Goal: Information Seeking & Learning: Learn about a topic

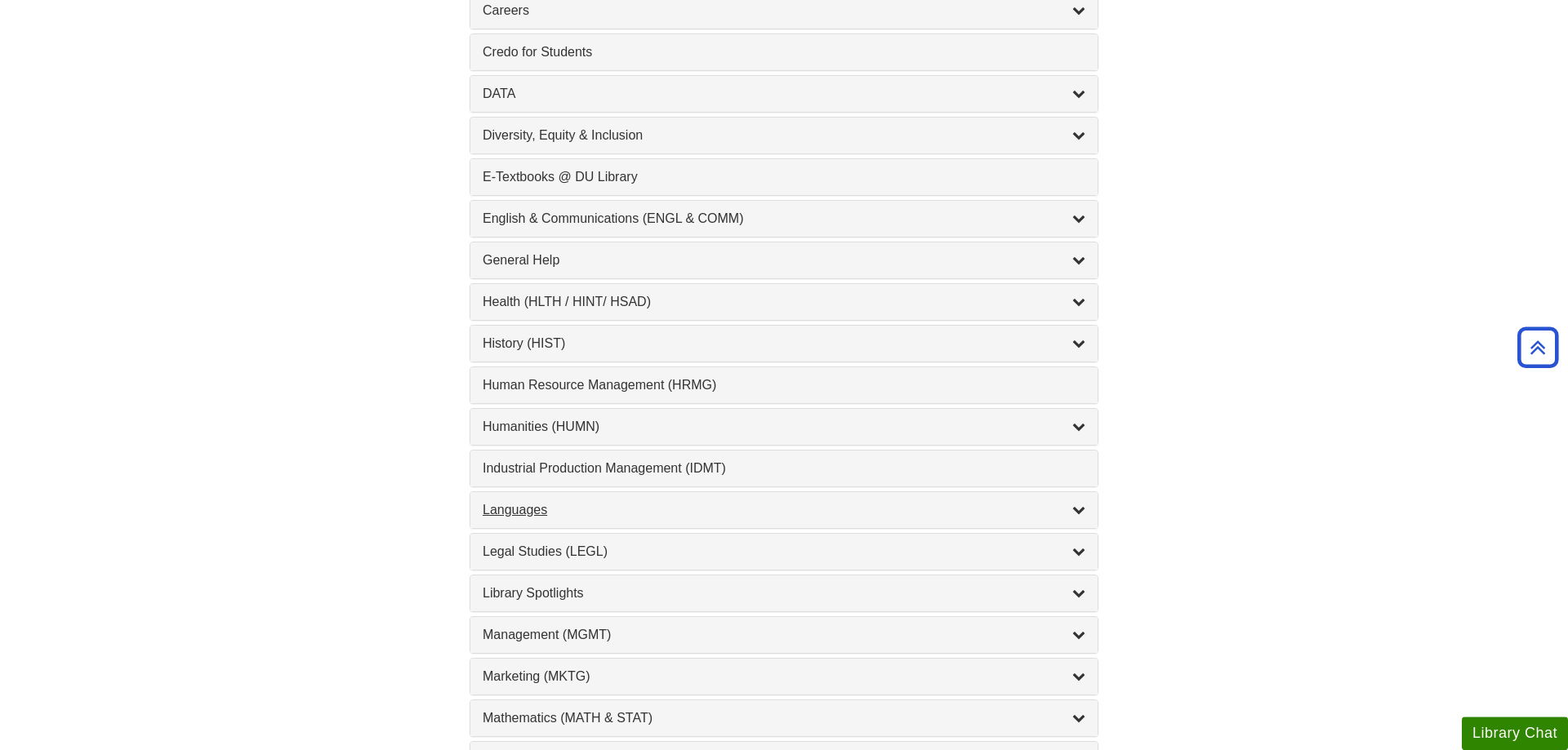
scroll to position [1000, 0]
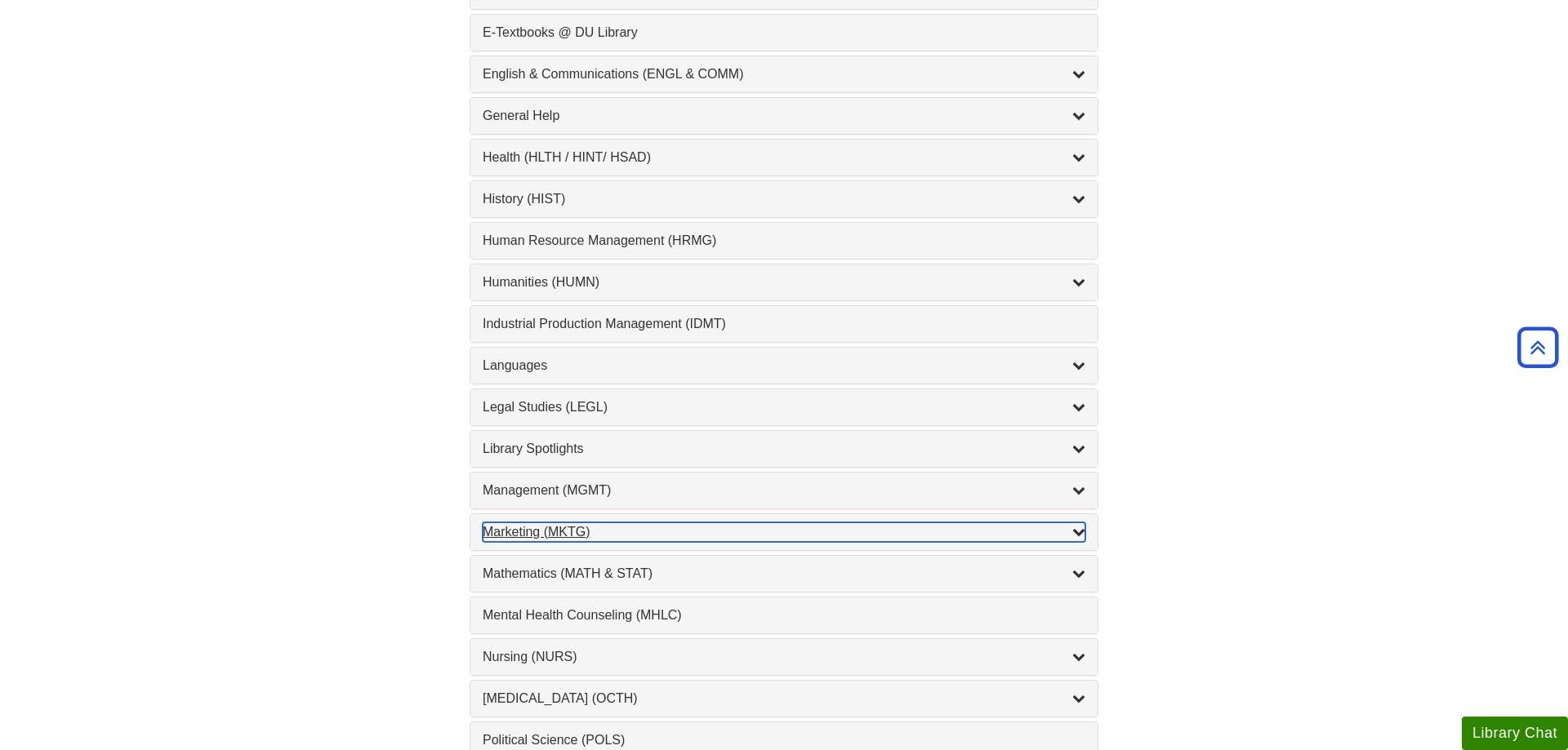
click at [611, 528] on div "Marketing (MKTG) , 4 guides" at bounding box center [784, 533] width 603 height 20
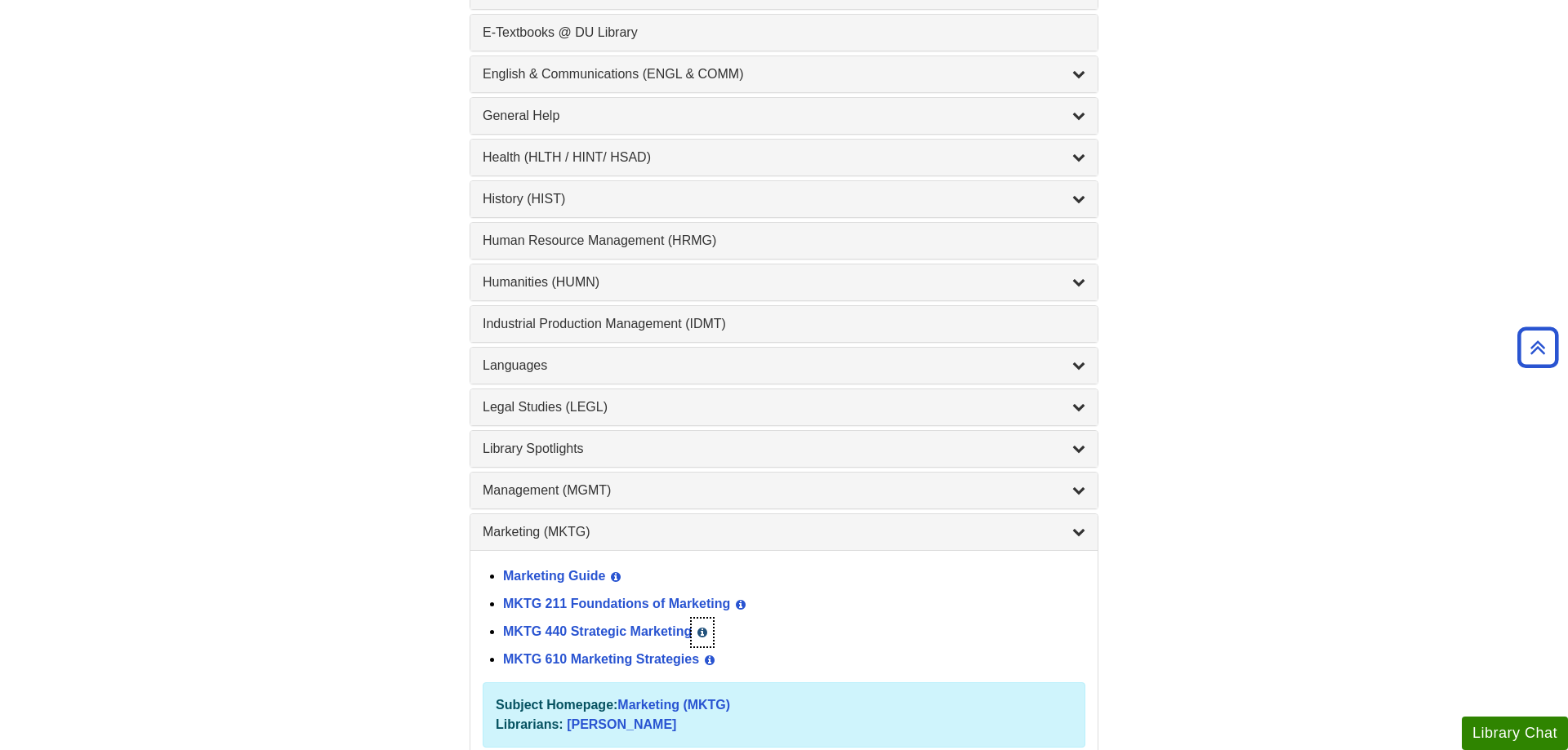
click at [706, 633] on icon "List of Subjects" at bounding box center [702, 633] width 10 height 12
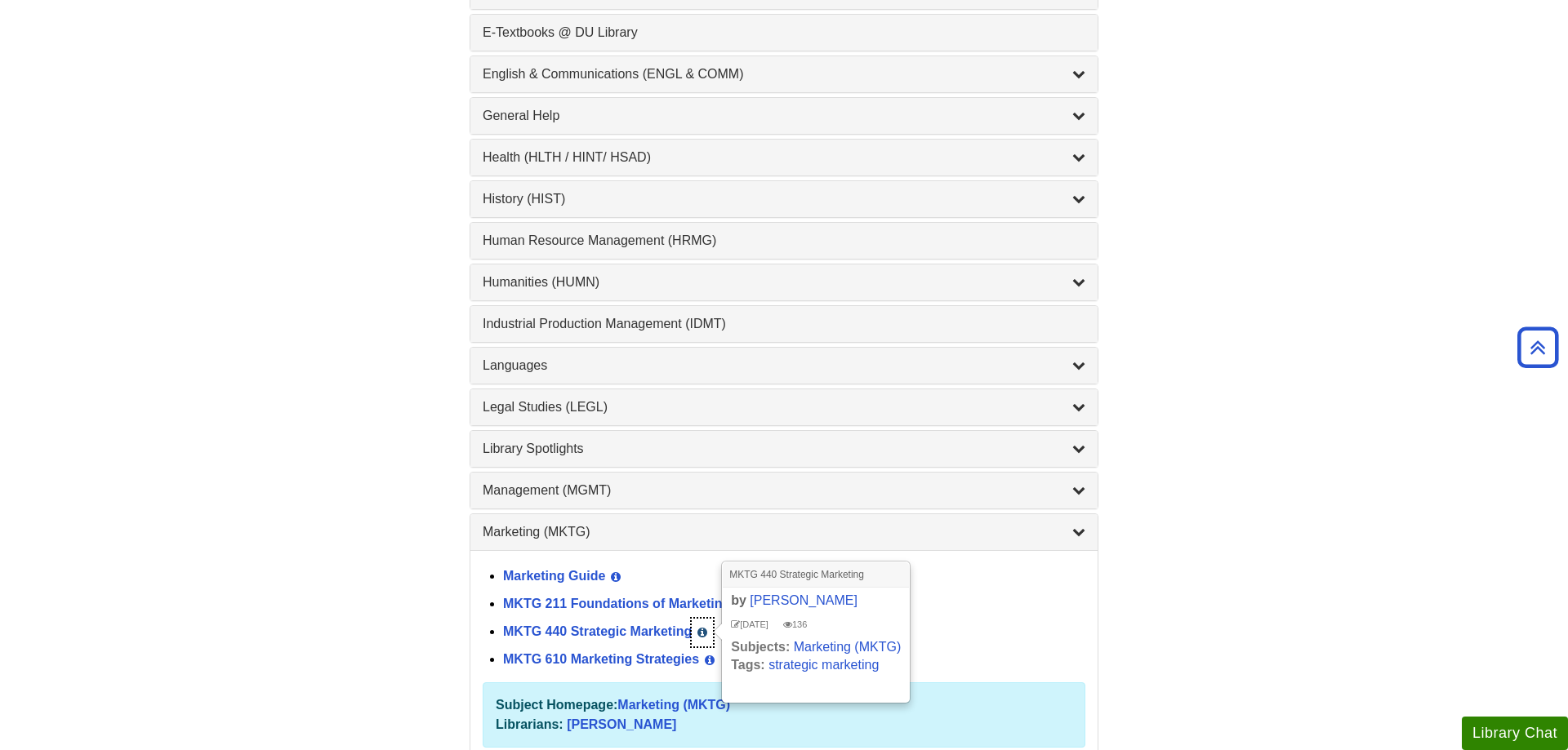
click at [706, 633] on icon "List of Subjects" at bounding box center [702, 633] width 10 height 12
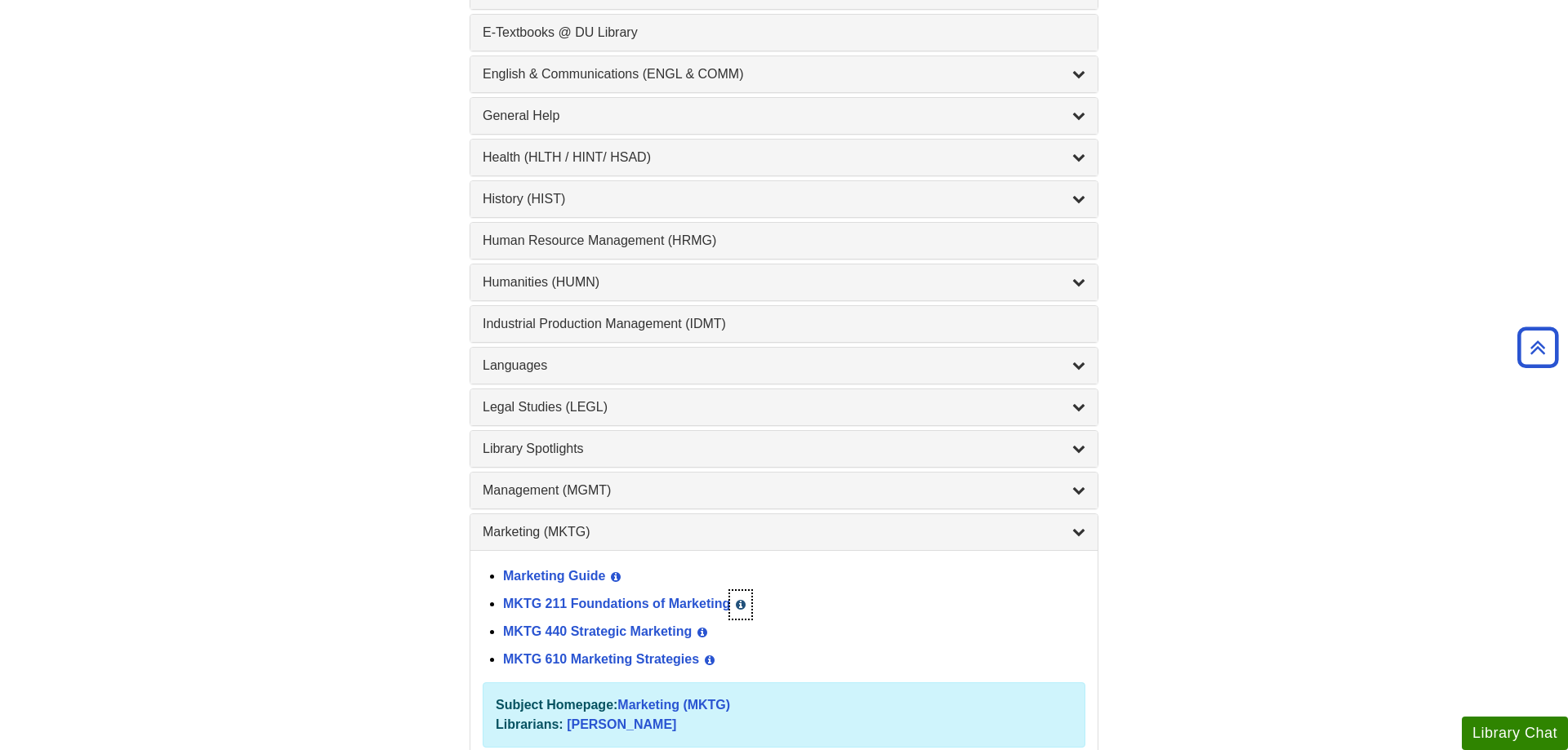
click at [740, 604] on icon "List of Subjects" at bounding box center [741, 605] width 10 height 12
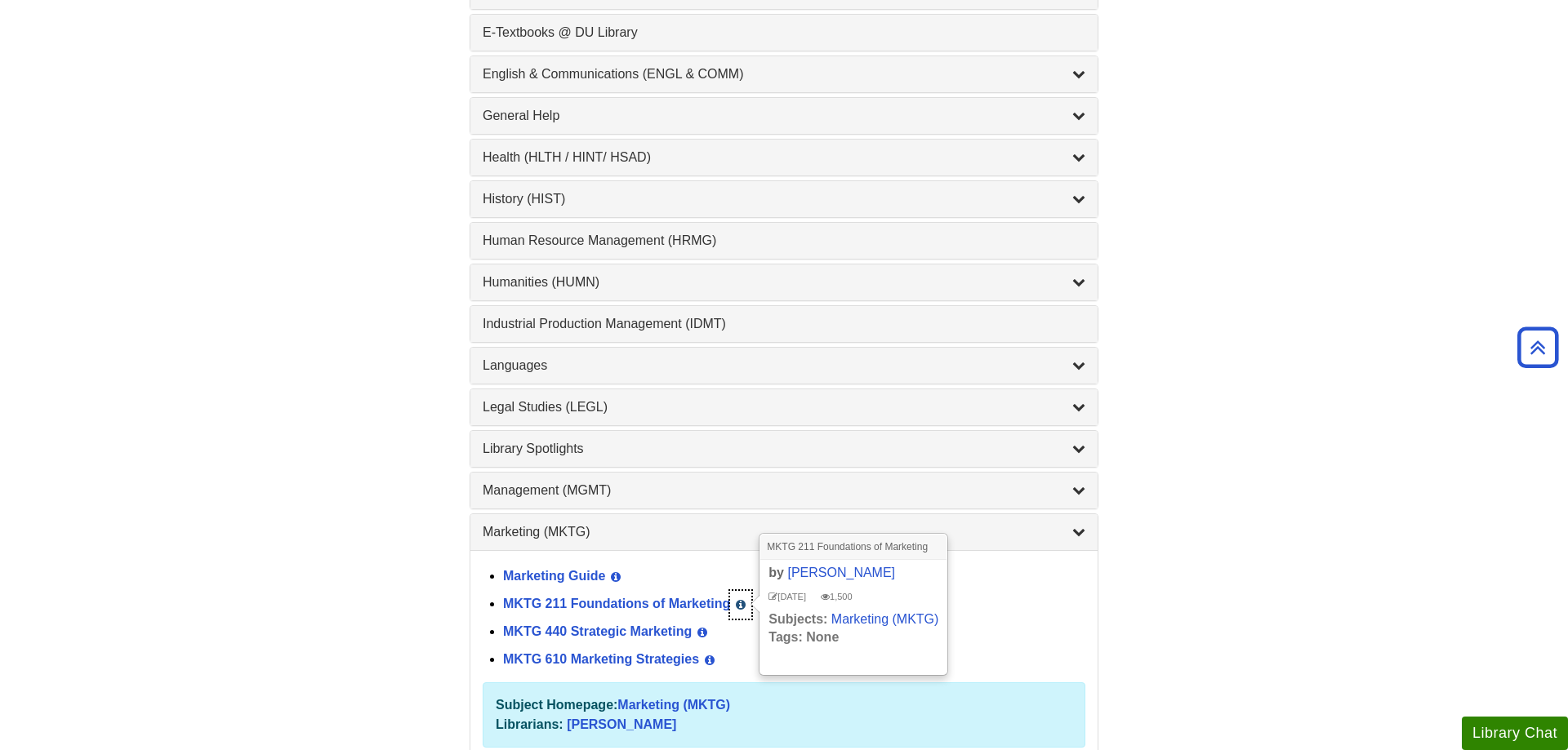
click at [740, 604] on icon "List of Subjects" at bounding box center [741, 605] width 10 height 12
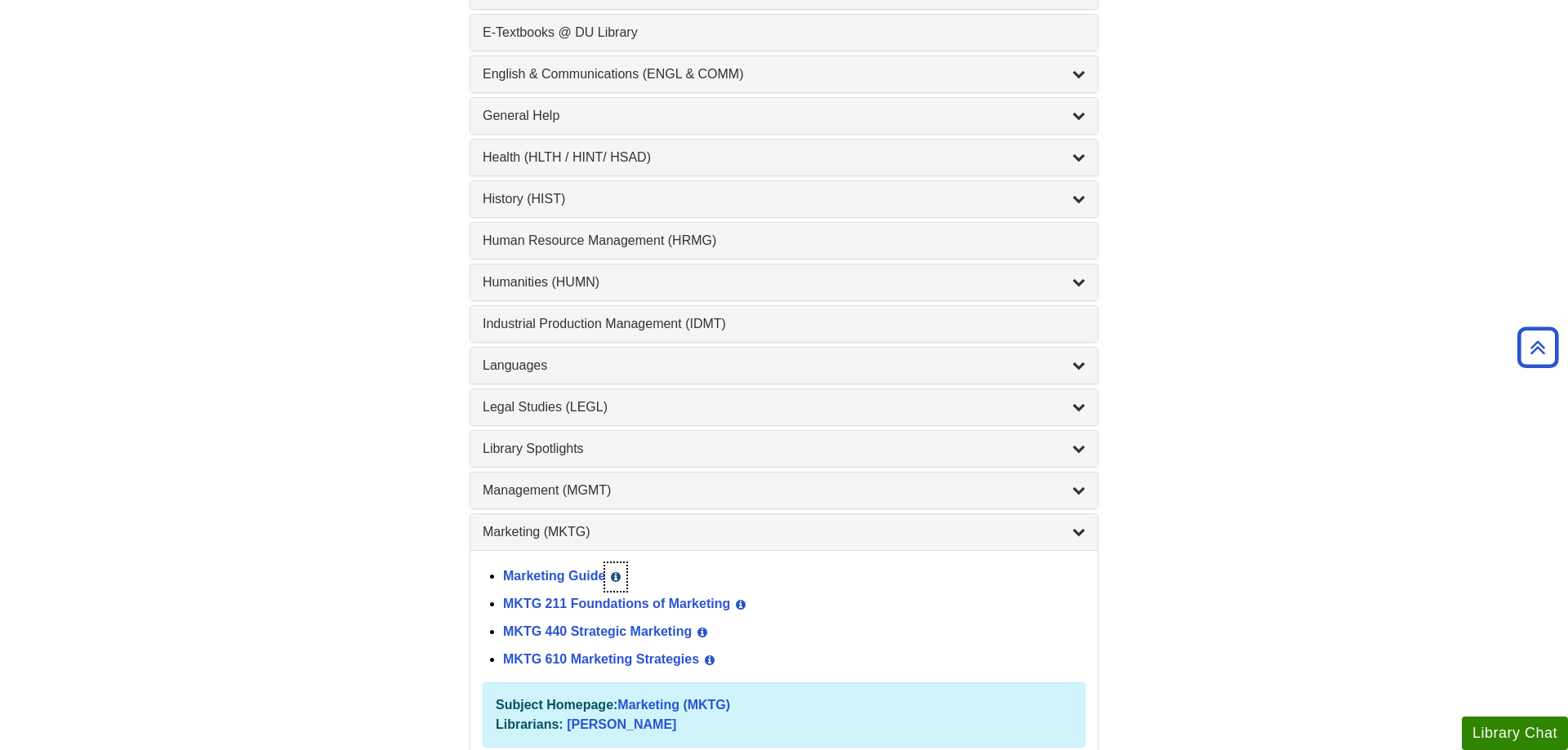
click at [619, 580] on icon "List of Subjects" at bounding box center [616, 577] width 10 height 12
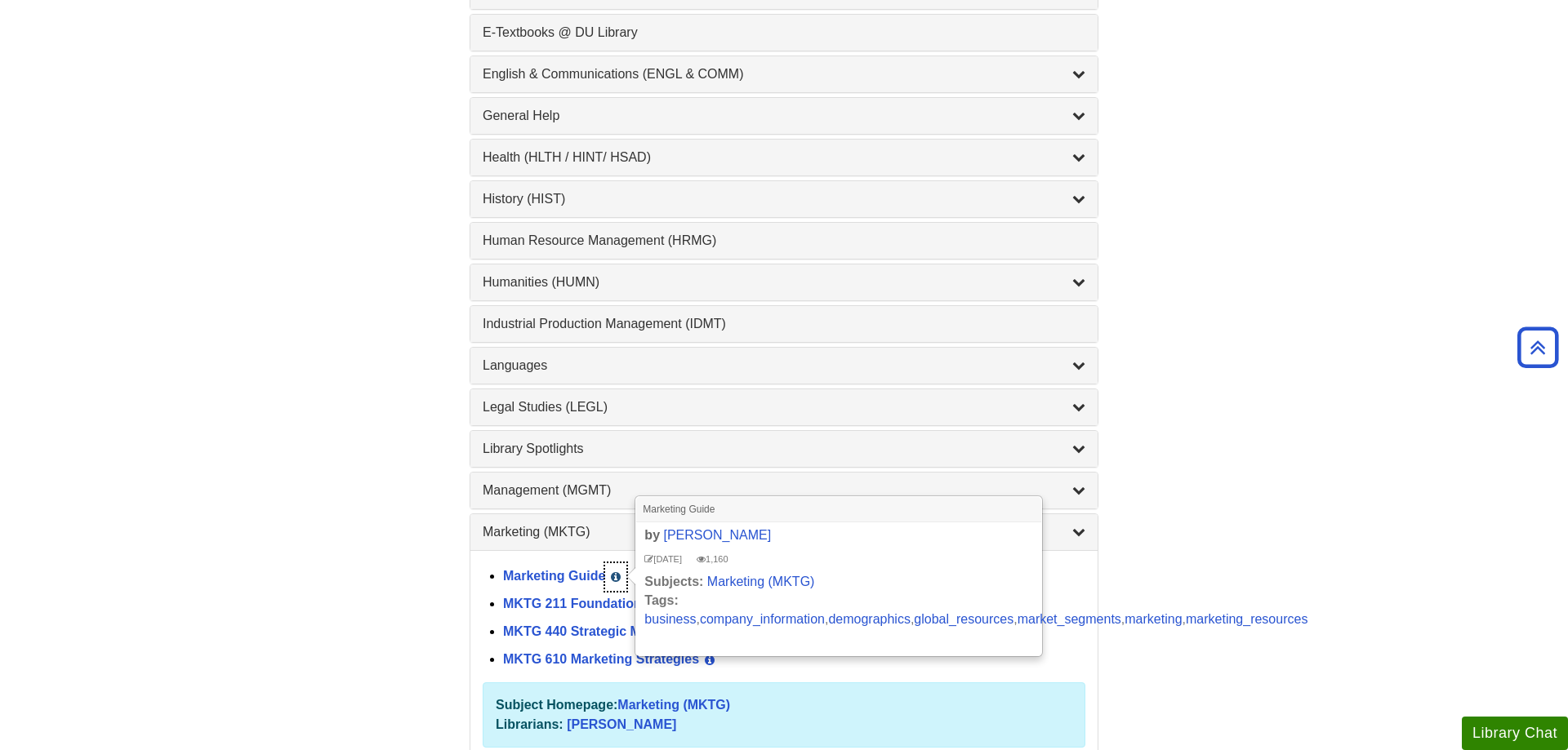
click at [619, 580] on icon "List of Subjects" at bounding box center [616, 577] width 10 height 12
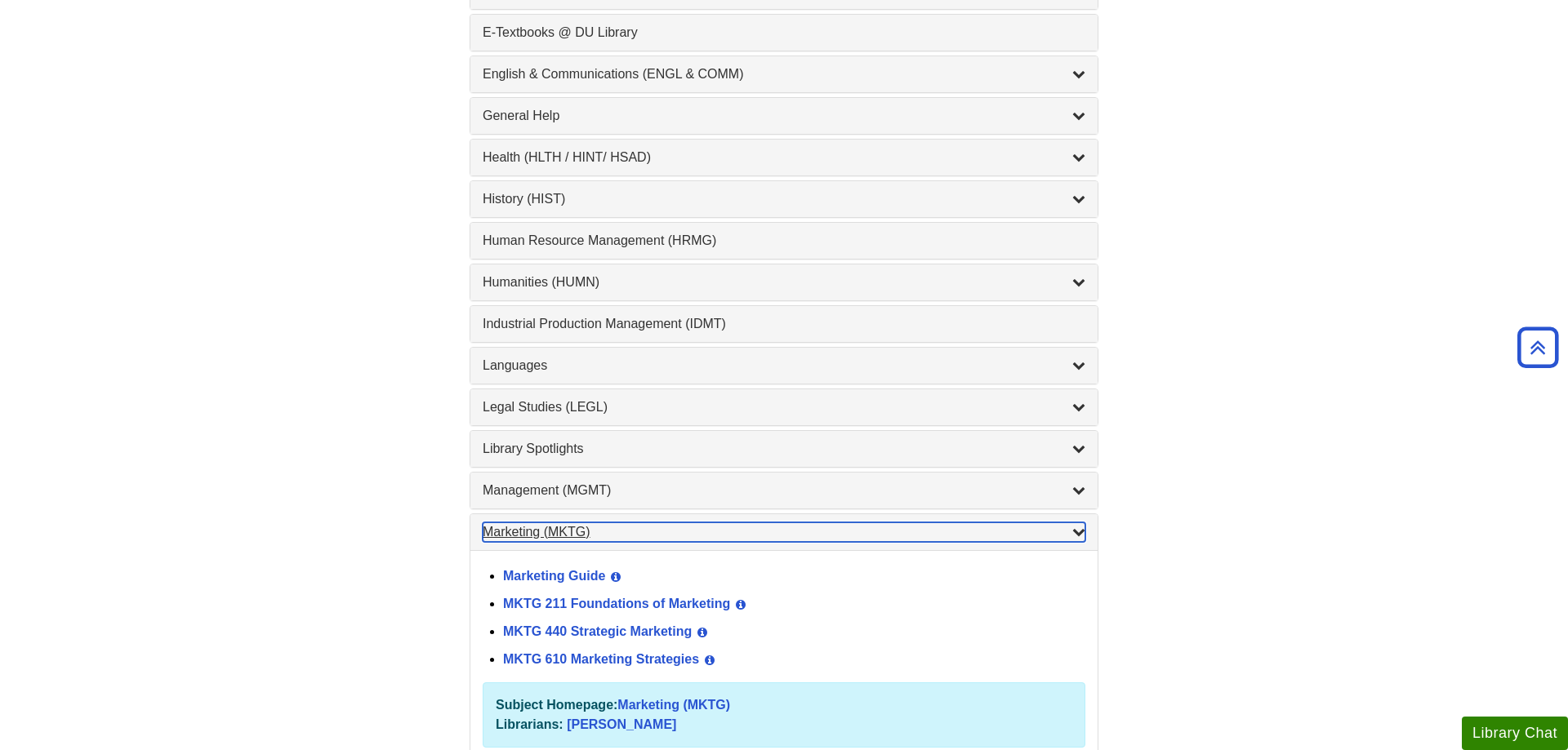
click at [637, 529] on div "Marketing (MKTG) , 4 guides" at bounding box center [784, 533] width 603 height 20
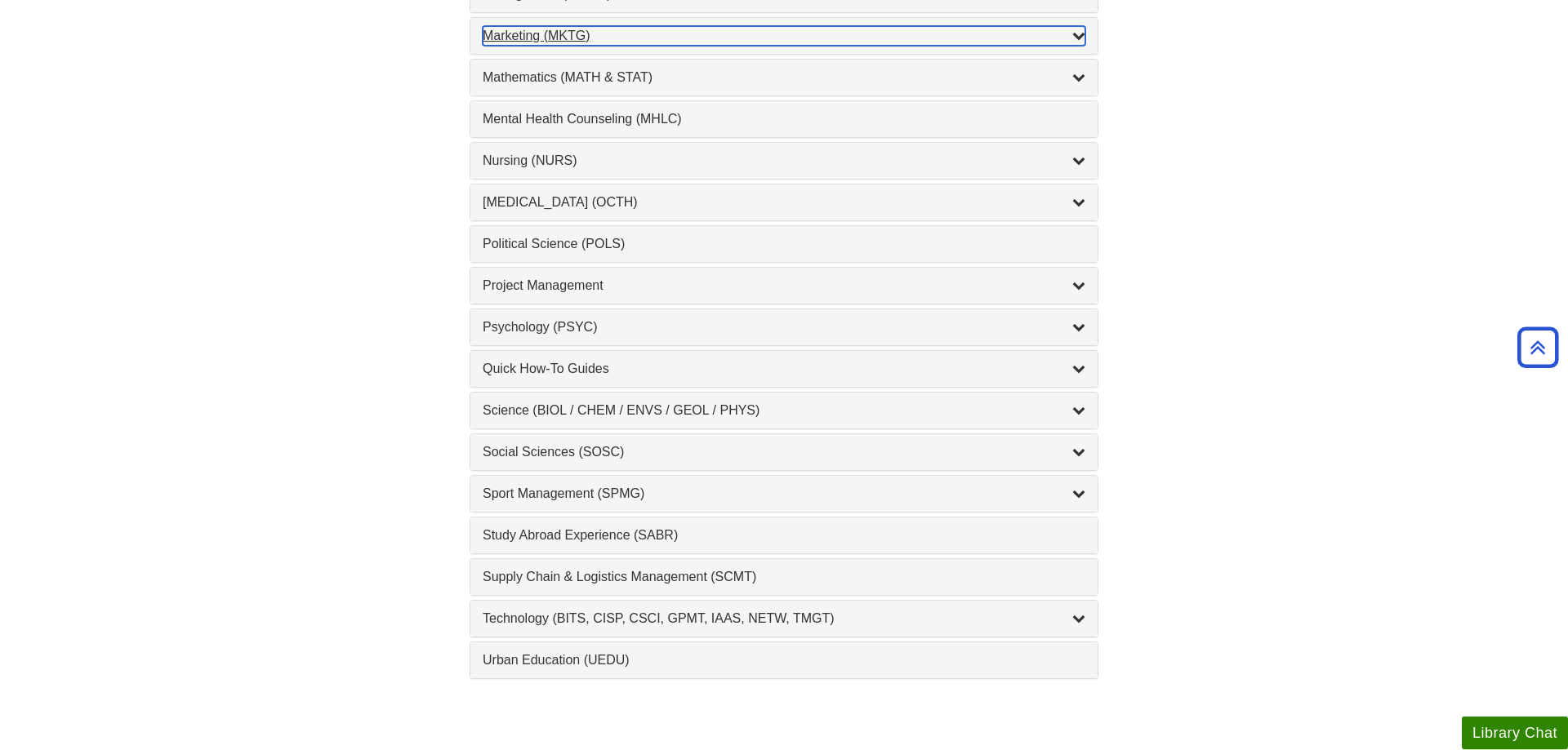
scroll to position [1499, 0]
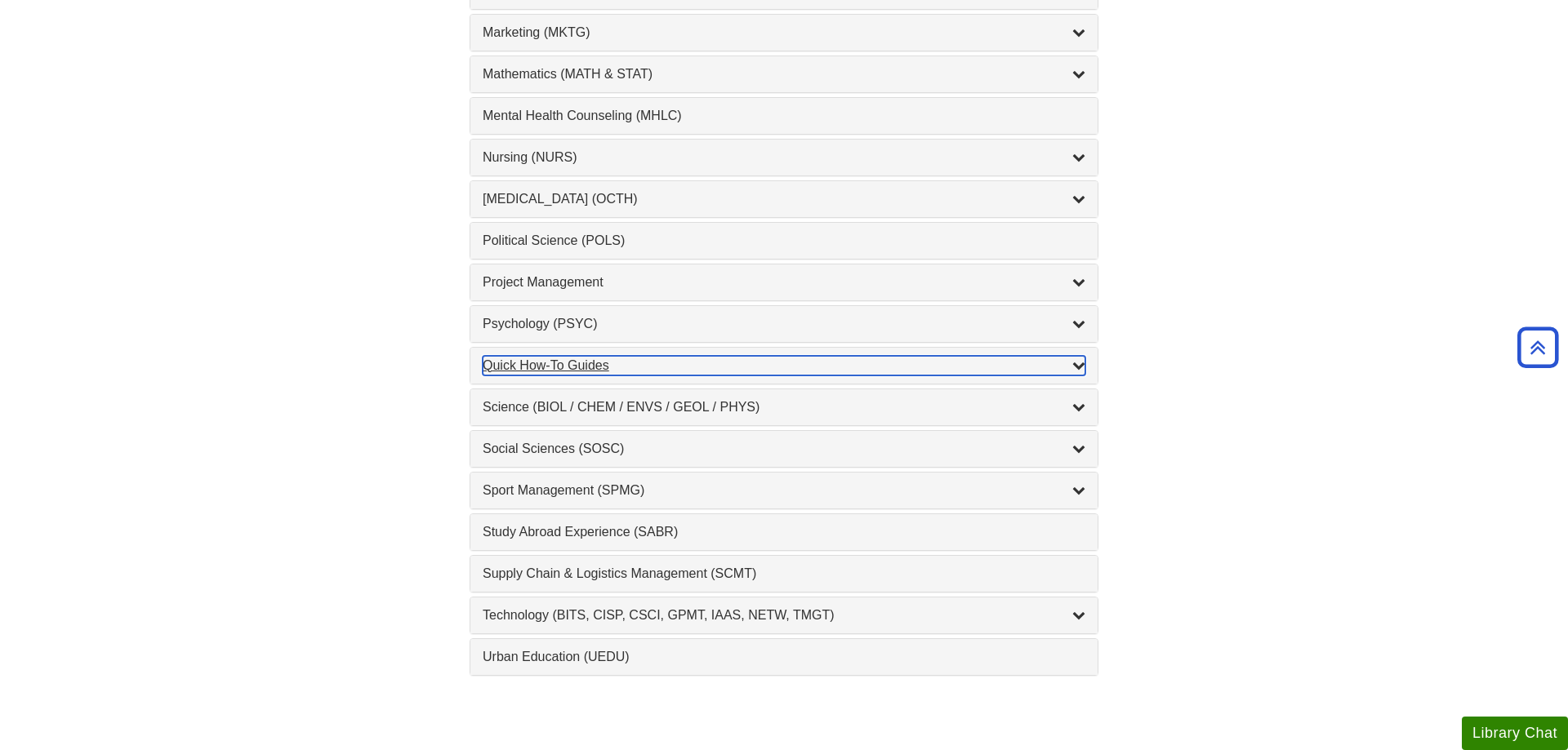
click at [786, 375] on div "Quick How-To Guides , 10 guides" at bounding box center [784, 365] width 603 height 20
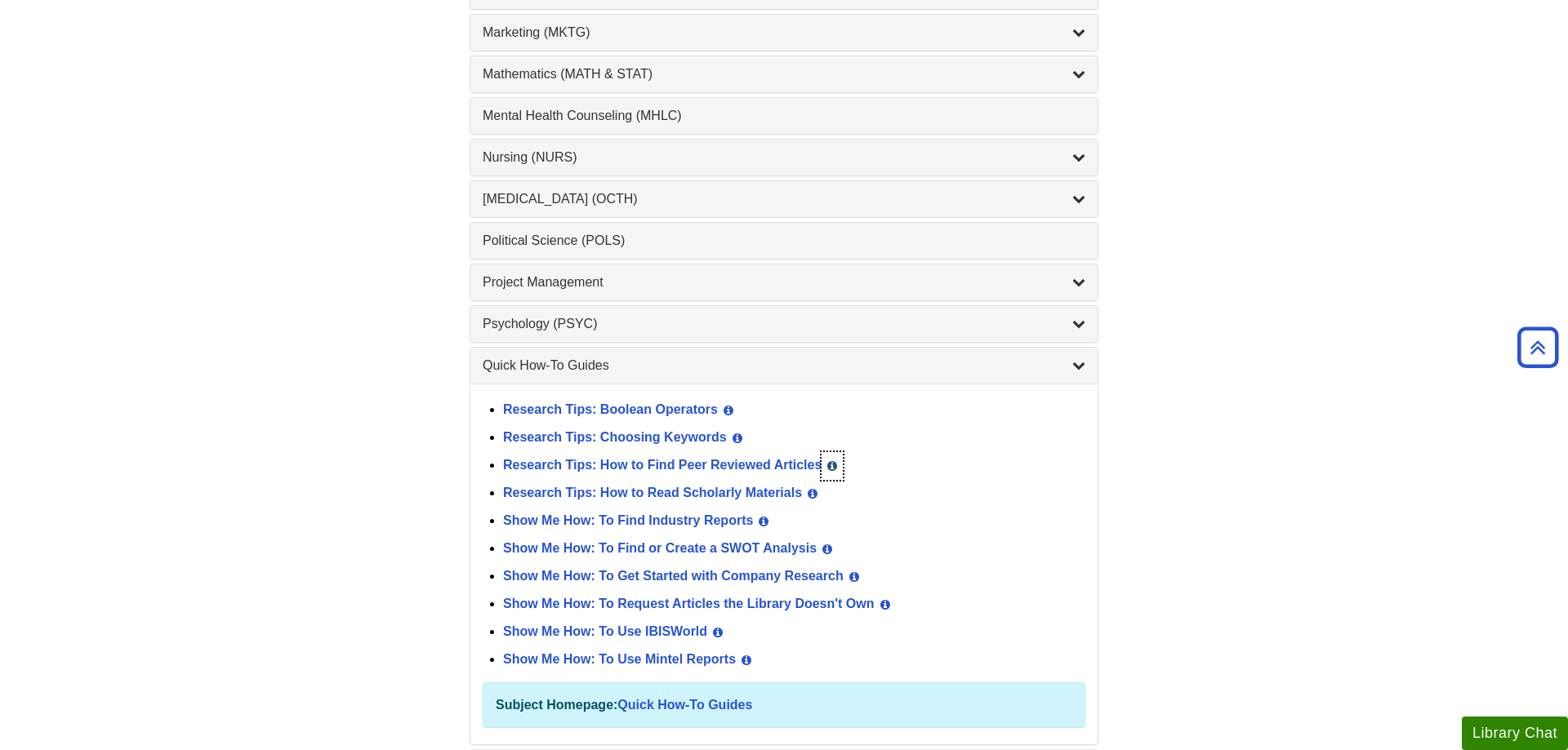
click at [835, 467] on icon "List of Subjects" at bounding box center [832, 466] width 10 height 12
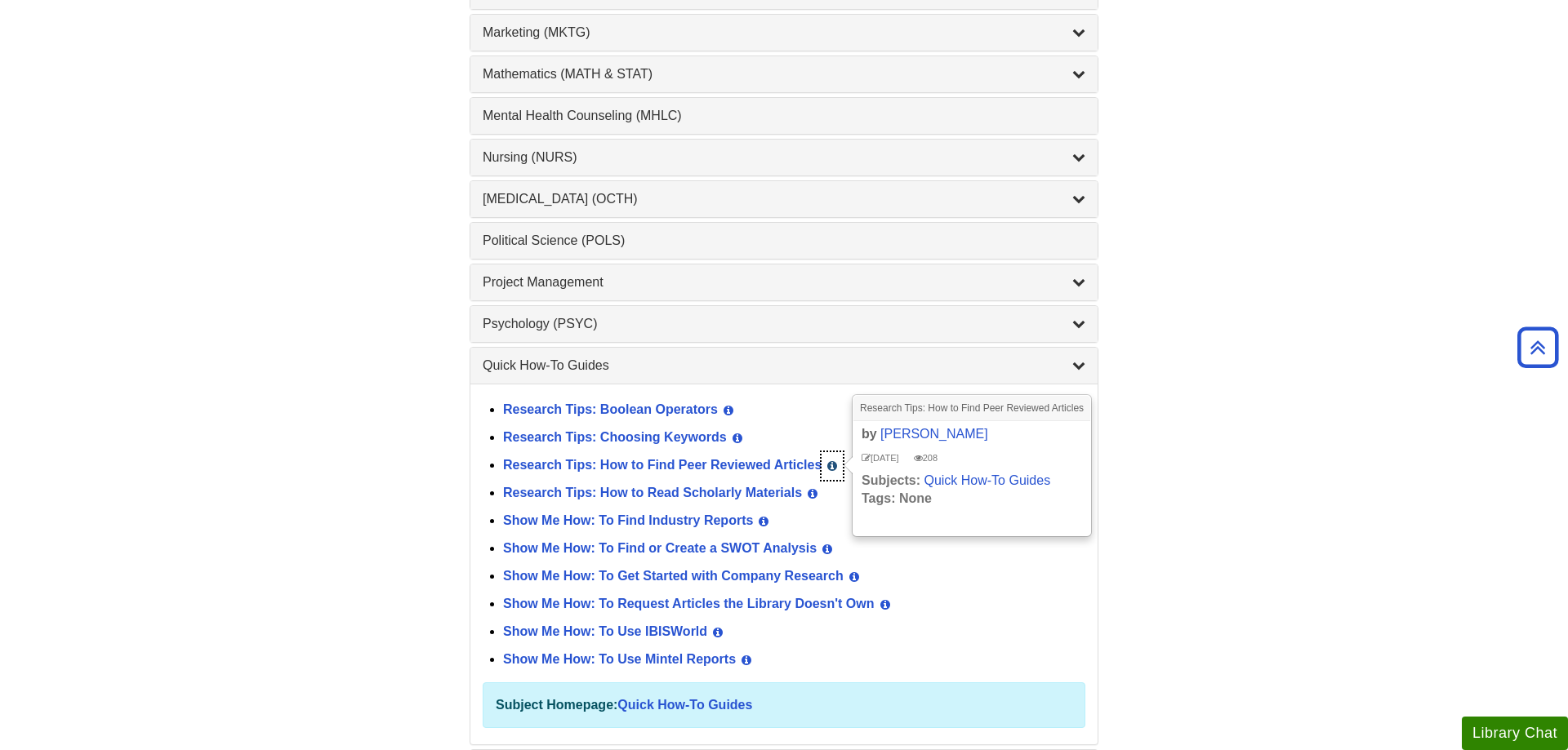
click at [835, 467] on icon "List of Subjects" at bounding box center [832, 466] width 10 height 12
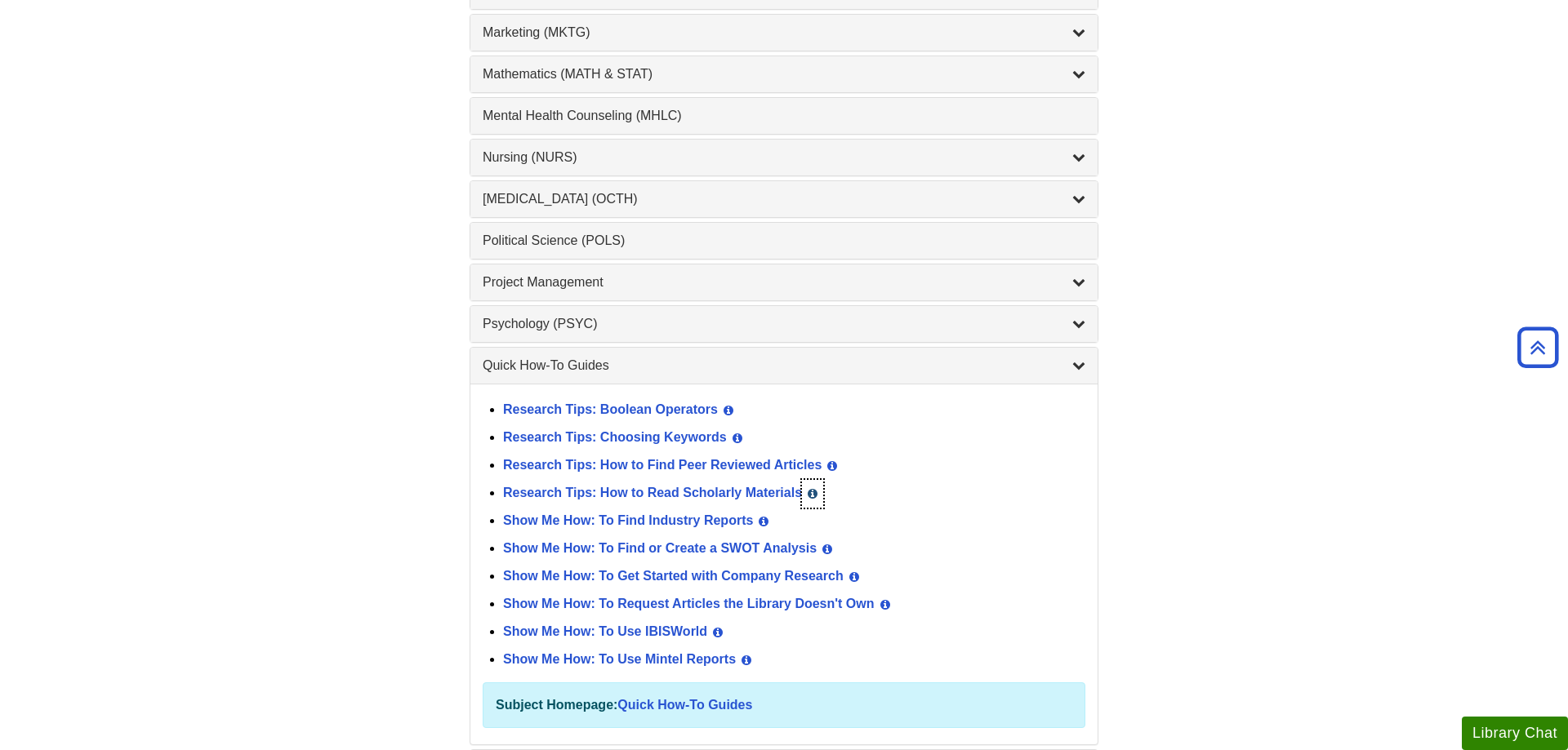
click at [818, 489] on button "View Guide Info" at bounding box center [813, 494] width 22 height 28
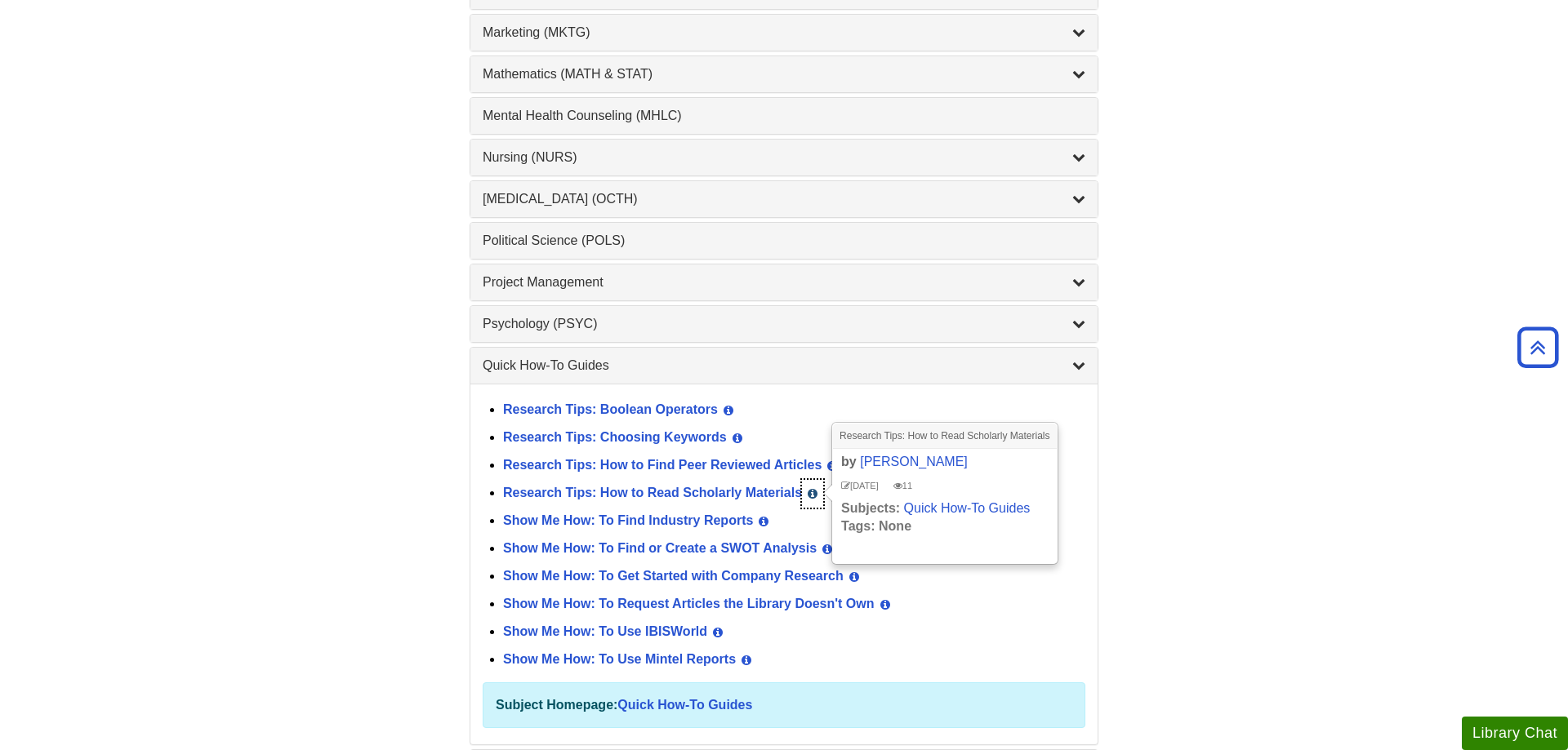
click at [817, 489] on button "View Guide Info" at bounding box center [813, 494] width 22 height 28
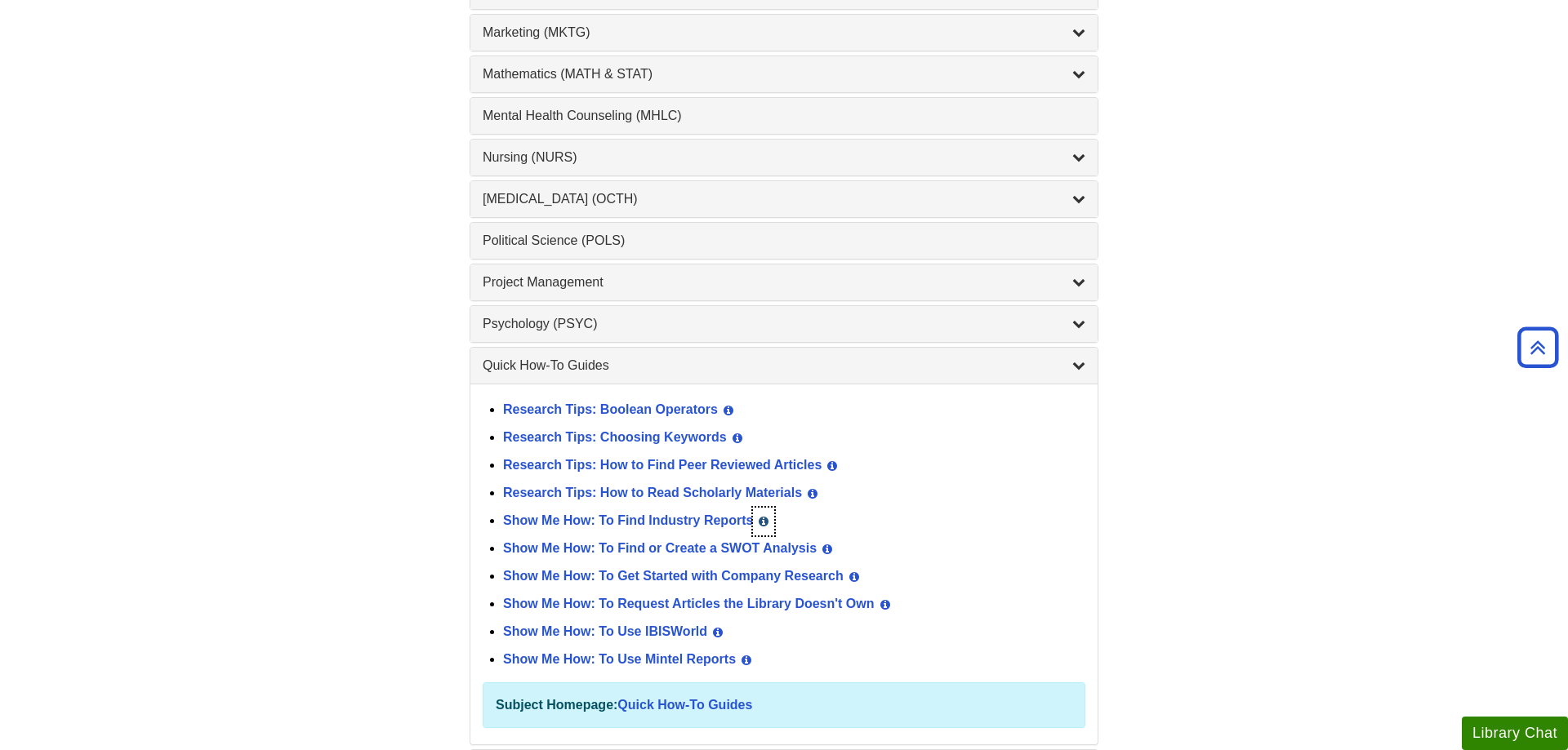
click at [767, 519] on icon "List of Subjects" at bounding box center [763, 522] width 10 height 12
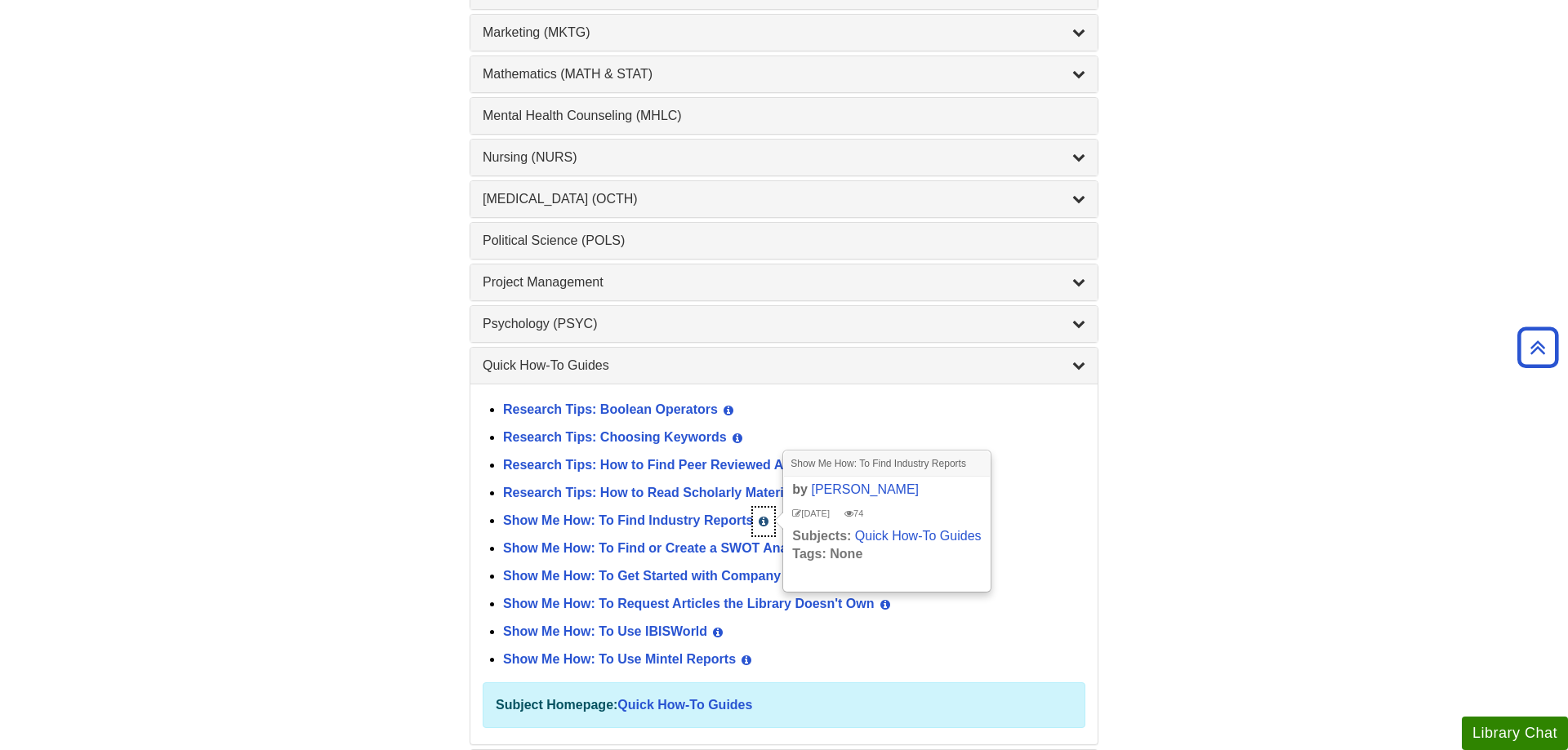
click at [767, 519] on icon "List of Subjects" at bounding box center [763, 522] width 10 height 12
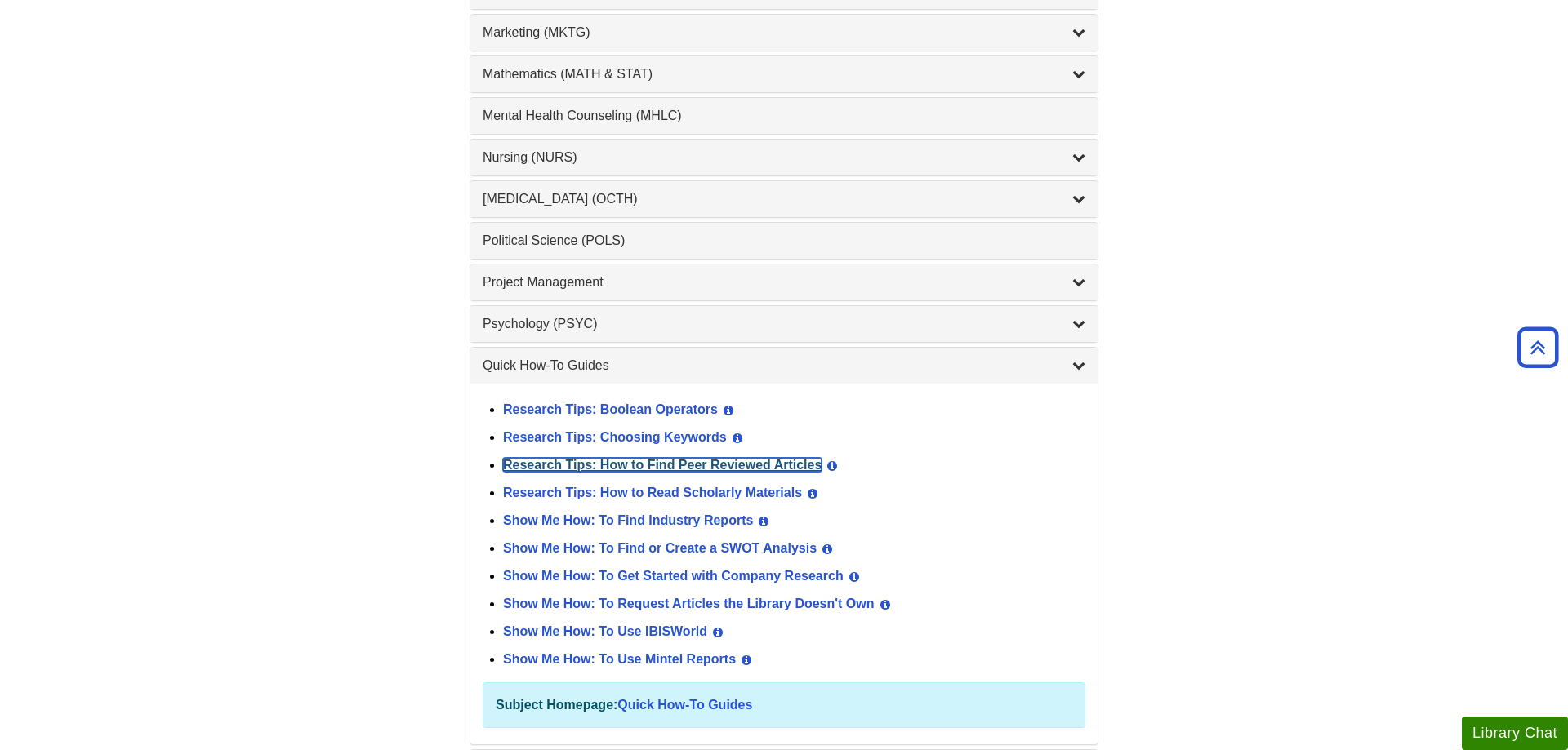
click at [780, 466] on link "Research Tips: How to Find Peer Reviewed Articles" at bounding box center [662, 465] width 318 height 14
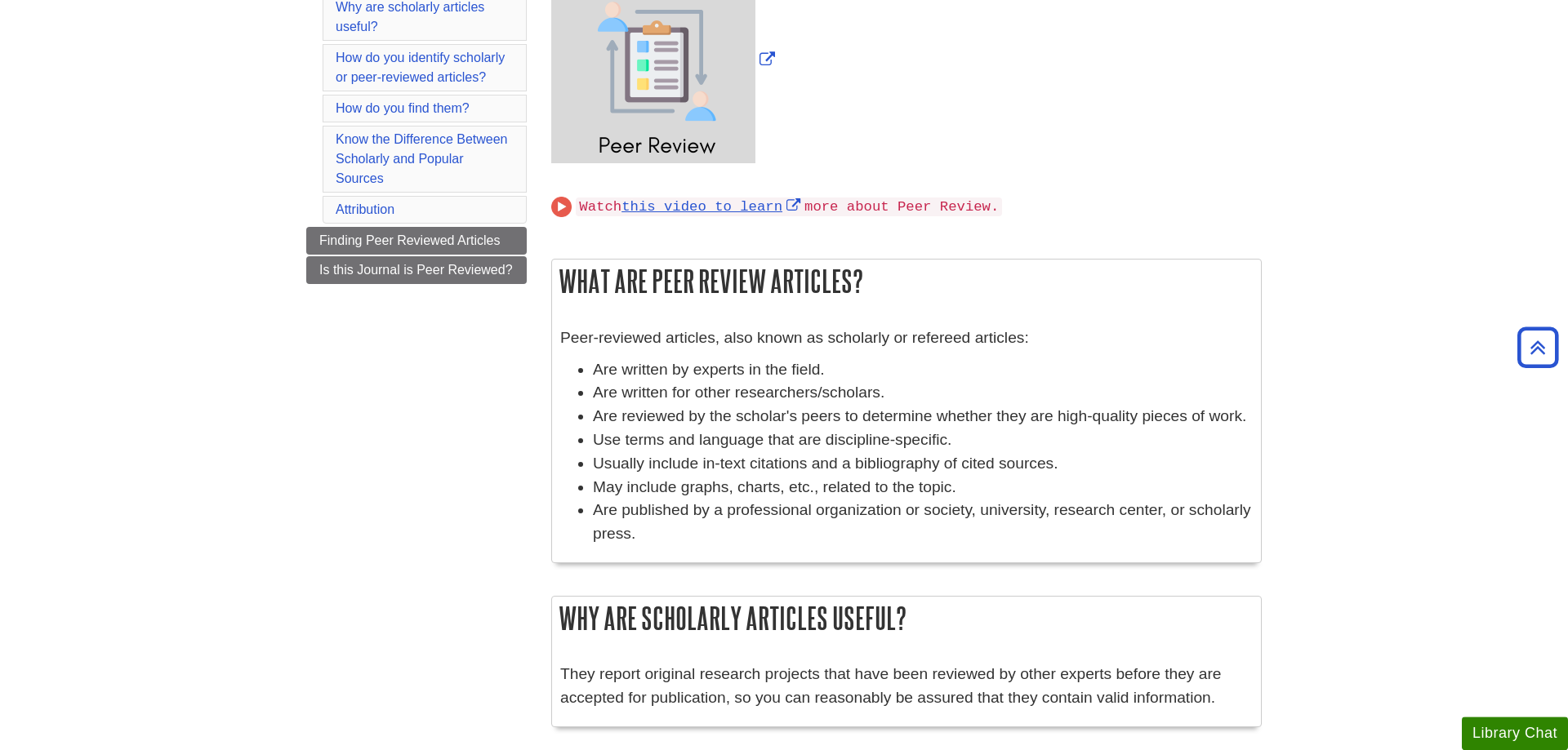
scroll to position [84, 0]
